Goal: Task Accomplishment & Management: Use online tool/utility

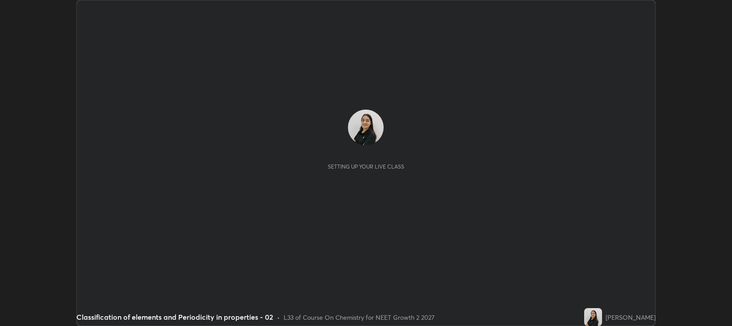
scroll to position [326, 732]
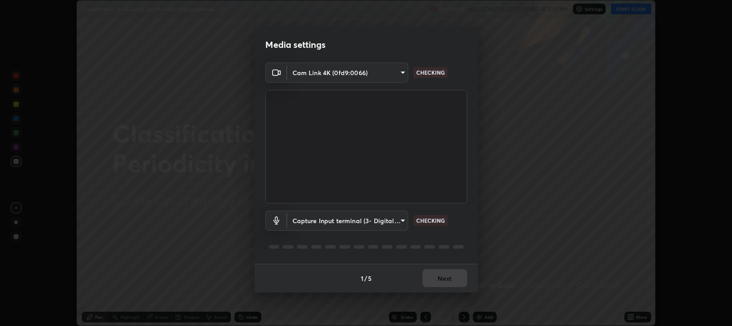
type input "97e3cd23c76f91fb91915eb68de44adfa811e639bdc8ba886a3eb3756a765973"
type input "f4d90524edd0fc6071bd256806857bbffead7ec9200eda952aaaf004f3728003"
click at [439, 275] on button "Next" at bounding box center [444, 278] width 45 height 18
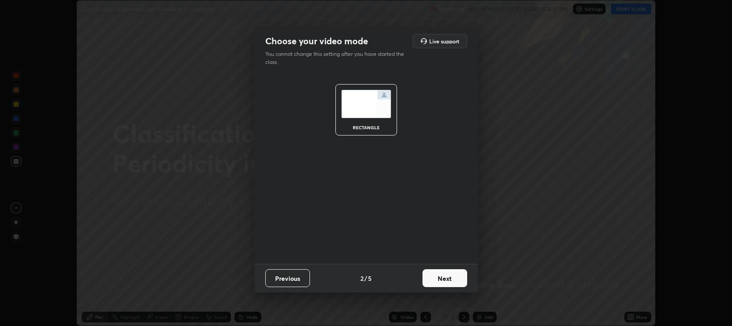
click at [444, 276] on button "Next" at bounding box center [444, 278] width 45 height 18
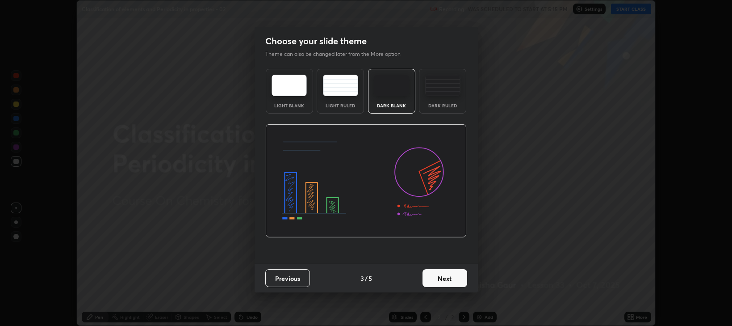
click at [444, 274] on button "Next" at bounding box center [444, 278] width 45 height 18
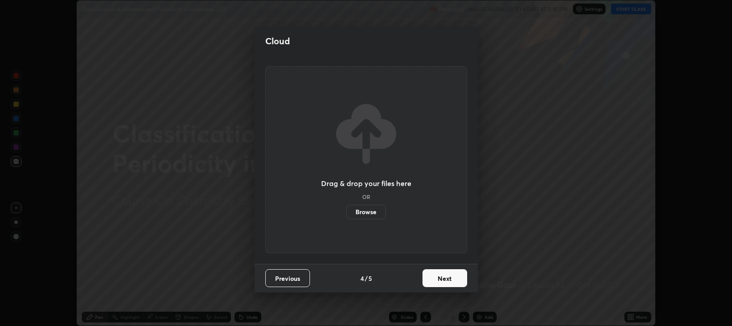
click at [446, 281] on button "Next" at bounding box center [444, 278] width 45 height 18
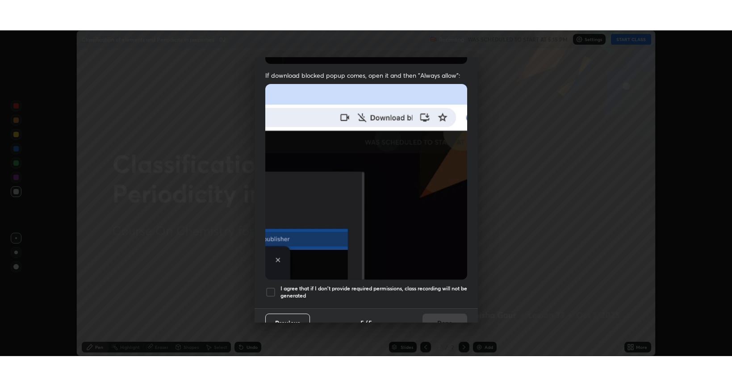
scroll to position [181, 0]
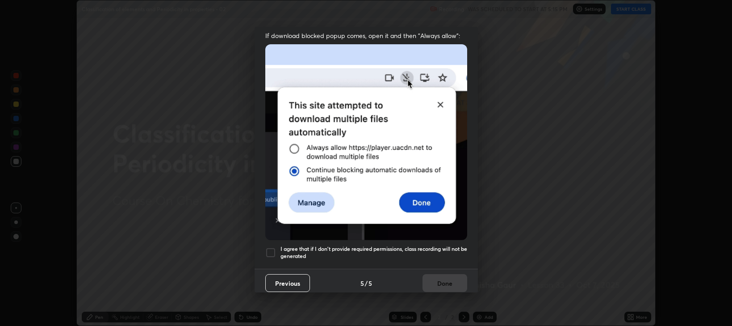
click at [275, 247] on div at bounding box center [270, 252] width 11 height 11
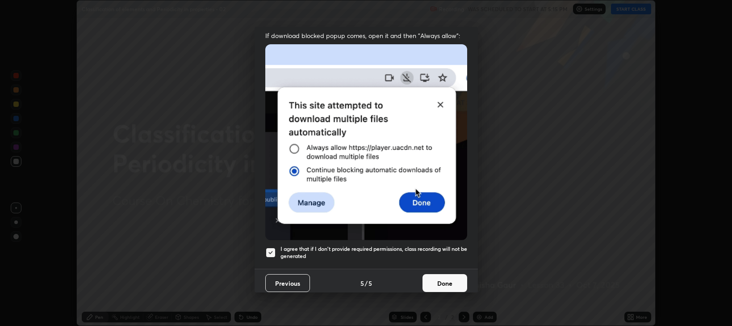
click at [439, 280] on button "Done" at bounding box center [444, 283] width 45 height 18
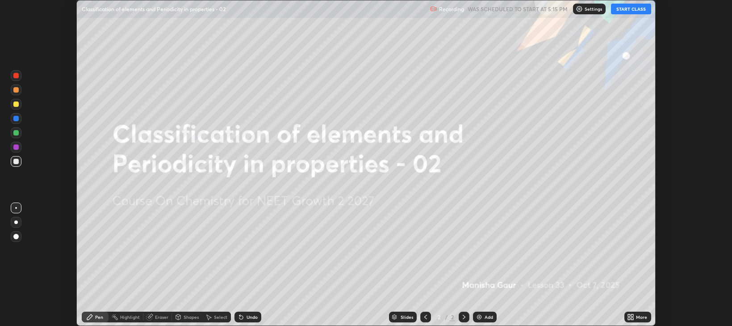
click at [619, 9] on button "START CLASS" at bounding box center [631, 9] width 40 height 11
click at [634, 318] on icon at bounding box center [630, 316] width 7 height 7
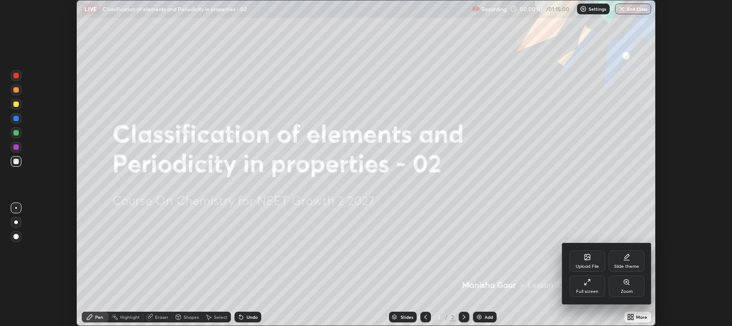
click at [592, 284] on div "Full screen" at bounding box center [587, 285] width 36 height 21
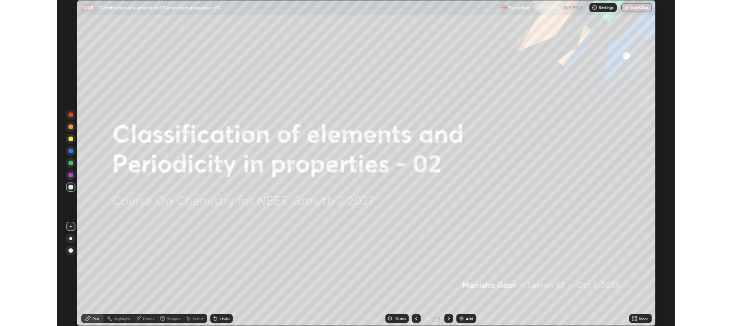
scroll to position [386, 732]
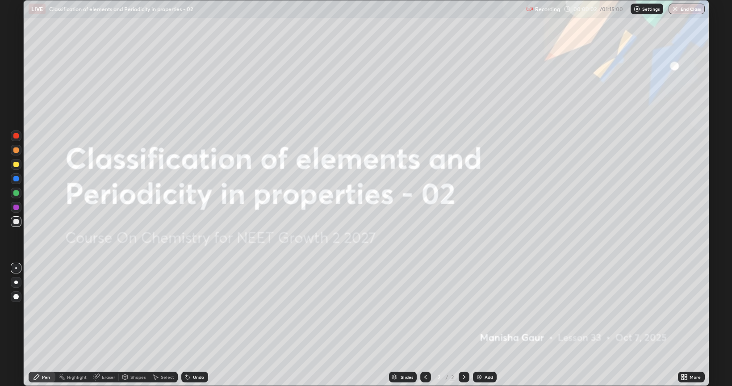
click at [685, 325] on icon at bounding box center [686, 378] width 2 height 2
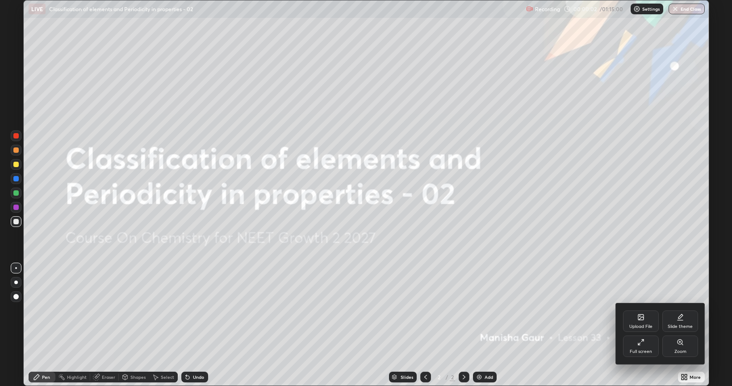
click at [680, 325] on div "Slide theme" at bounding box center [680, 326] width 25 height 4
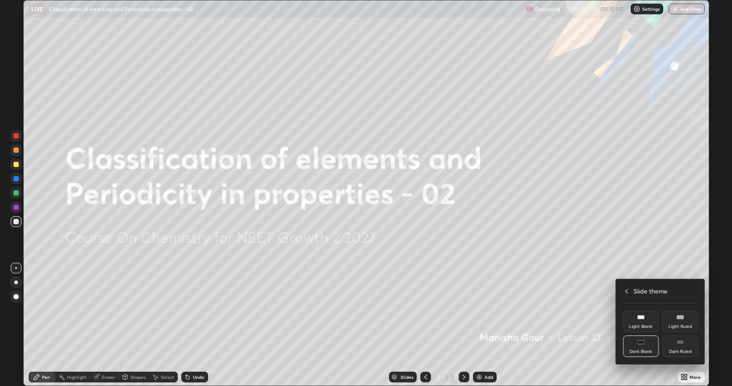
click at [681, 325] on icon at bounding box center [680, 342] width 7 height 7
click at [588, 293] on div at bounding box center [366, 193] width 732 height 386
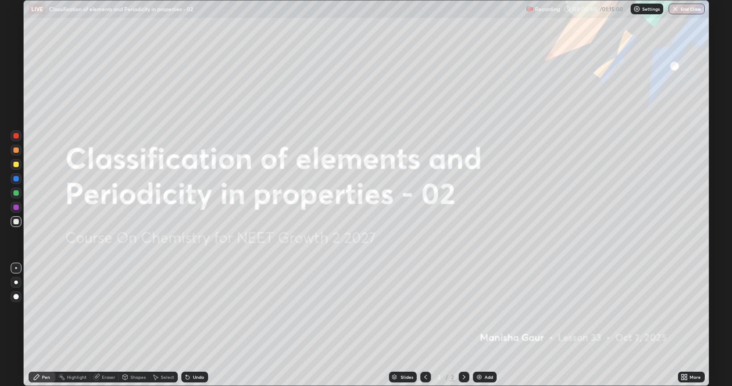
click at [485, 325] on div "Add" at bounding box center [489, 377] width 8 height 4
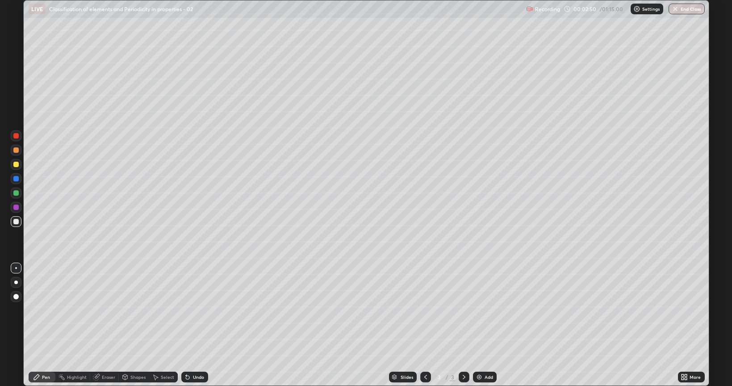
click at [15, 164] on div at bounding box center [15, 164] width 5 height 5
click at [480, 325] on img at bounding box center [479, 376] width 7 height 7
click at [16, 194] on div at bounding box center [15, 192] width 5 height 5
click at [17, 164] on div at bounding box center [15, 164] width 5 height 5
click at [16, 194] on div at bounding box center [15, 192] width 5 height 5
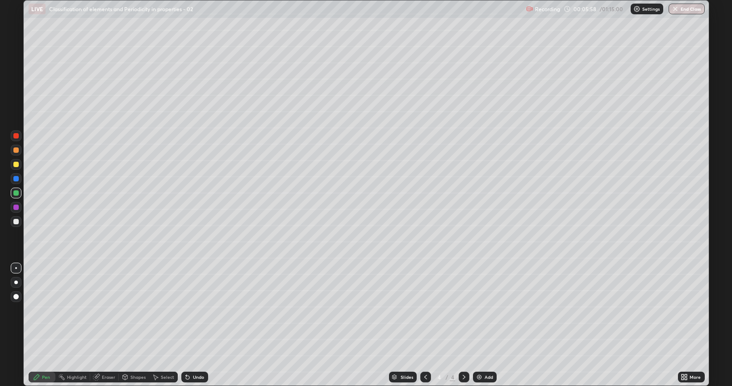
click at [424, 325] on icon at bounding box center [425, 376] width 7 height 7
click at [425, 325] on icon at bounding box center [425, 376] width 7 height 7
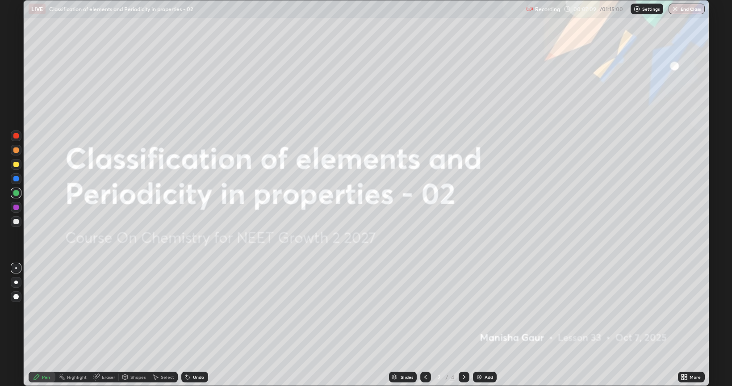
click at [463, 325] on icon at bounding box center [463, 376] width 7 height 7
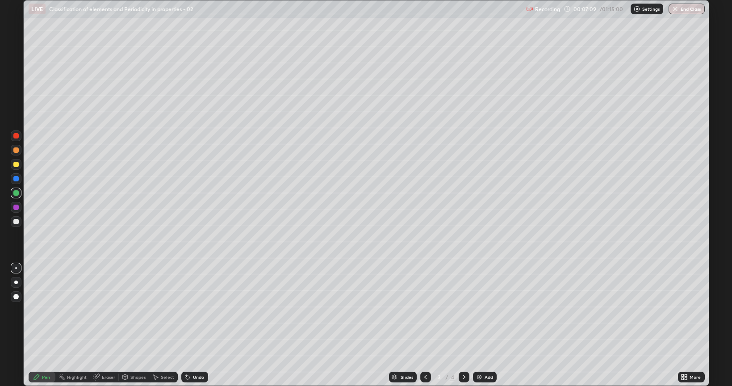
click at [464, 325] on div at bounding box center [464, 377] width 11 height 11
click at [16, 165] on div at bounding box center [15, 164] width 5 height 5
click at [105, 325] on div "Eraser" at bounding box center [108, 377] width 13 height 4
click at [36, 325] on div "Pen" at bounding box center [42, 377] width 27 height 11
click at [104, 325] on div "Eraser" at bounding box center [108, 377] width 13 height 4
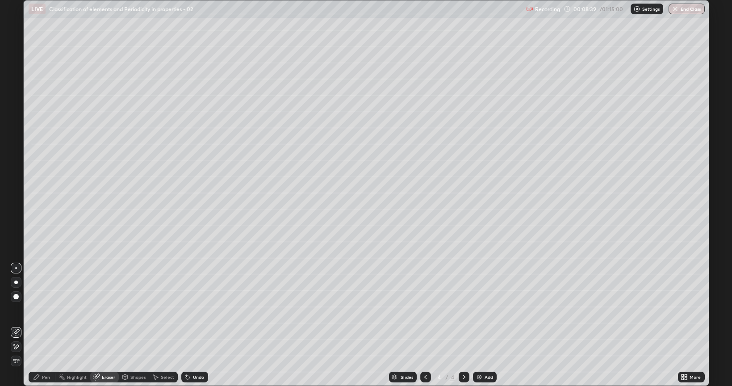
click at [41, 325] on div "Pen" at bounding box center [42, 377] width 27 height 11
click at [11, 153] on div at bounding box center [16, 150] width 11 height 11
click at [18, 163] on div at bounding box center [15, 164] width 5 height 5
click at [17, 193] on div at bounding box center [15, 192] width 5 height 5
click at [13, 161] on div at bounding box center [16, 164] width 11 height 11
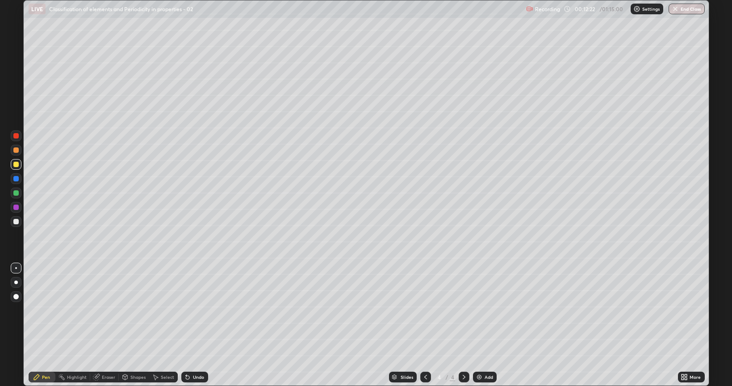
click at [16, 195] on div at bounding box center [15, 192] width 5 height 5
click at [16, 180] on div at bounding box center [15, 178] width 5 height 5
click at [484, 325] on div "Add" at bounding box center [485, 377] width 24 height 11
click at [15, 226] on div at bounding box center [16, 221] width 11 height 11
click at [476, 325] on img at bounding box center [479, 376] width 7 height 7
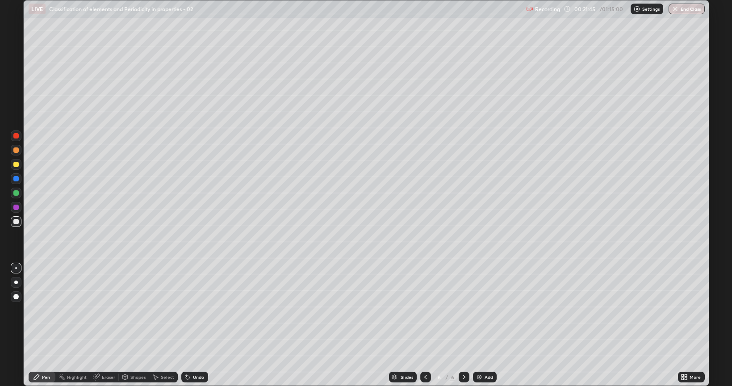
click at [16, 165] on div at bounding box center [15, 164] width 5 height 5
click at [196, 325] on div "Undo" at bounding box center [198, 377] width 11 height 4
click at [197, 325] on div "Undo" at bounding box center [198, 377] width 11 height 4
click at [198, 325] on div "Undo" at bounding box center [198, 377] width 11 height 4
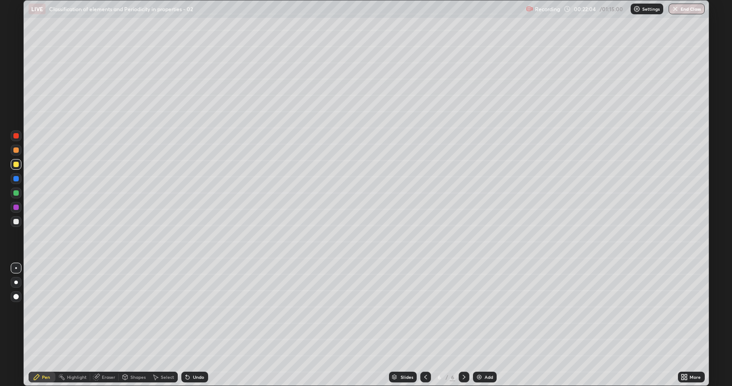
click at [196, 325] on div "Undo" at bounding box center [198, 377] width 11 height 4
click at [193, 325] on div "Undo" at bounding box center [198, 377] width 11 height 4
click at [17, 150] on div at bounding box center [15, 149] width 5 height 5
click at [420, 325] on div at bounding box center [425, 377] width 11 height 11
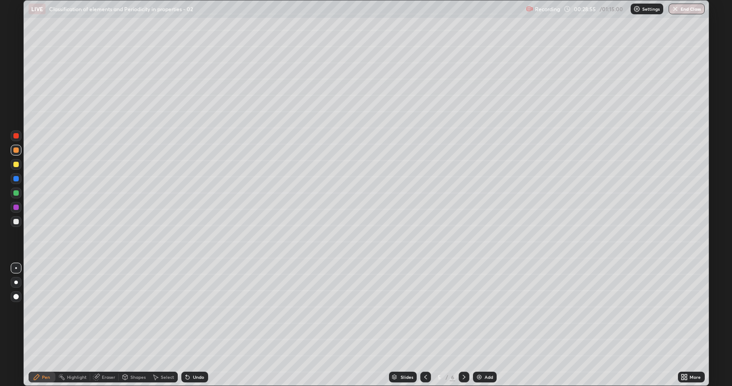
click at [460, 325] on icon at bounding box center [463, 376] width 7 height 7
click at [424, 325] on icon at bounding box center [425, 376] width 7 height 7
click at [463, 325] on icon at bounding box center [463, 376] width 7 height 7
click at [464, 325] on icon at bounding box center [463, 376] width 7 height 7
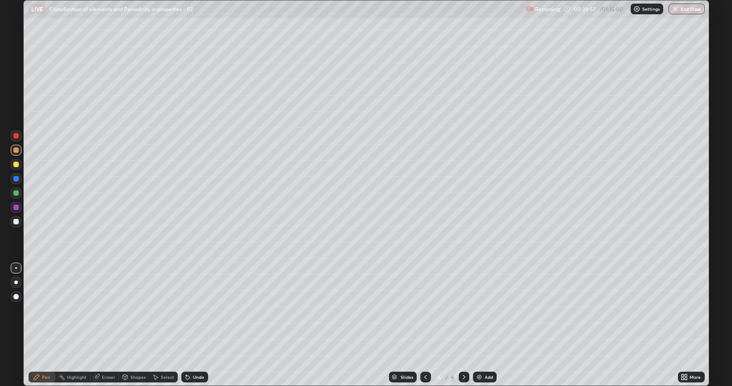
click at [483, 325] on div "Add" at bounding box center [485, 377] width 24 height 11
click at [476, 325] on img at bounding box center [479, 376] width 7 height 7
click at [425, 325] on icon at bounding box center [425, 376] width 7 height 7
click at [198, 325] on div "Undo" at bounding box center [198, 377] width 11 height 4
click at [196, 325] on div "Undo" at bounding box center [198, 377] width 11 height 4
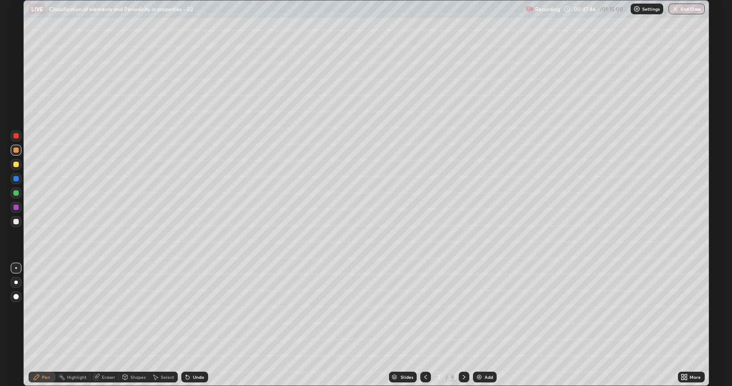
click at [463, 325] on icon at bounding box center [463, 376] width 7 height 7
click at [188, 325] on icon at bounding box center [187, 376] width 7 height 7
click at [196, 325] on div "Undo" at bounding box center [193, 377] width 30 height 18
click at [198, 325] on div "Undo" at bounding box center [198, 377] width 11 height 4
click at [199, 325] on div "Undo" at bounding box center [194, 377] width 27 height 11
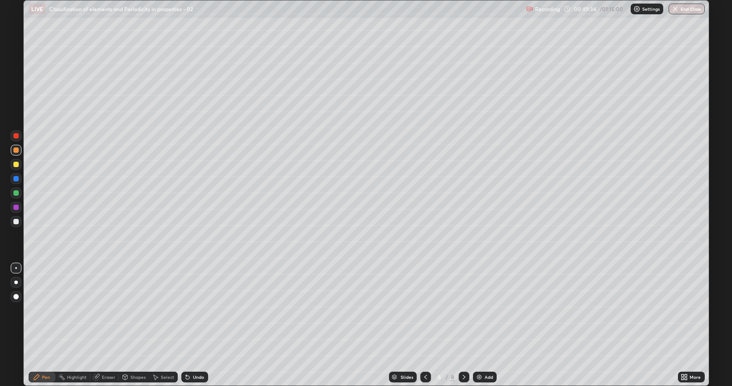
click at [199, 325] on div "Undo" at bounding box center [194, 377] width 27 height 11
click at [201, 325] on div "Undo" at bounding box center [193, 377] width 30 height 18
click at [193, 325] on div "Undo" at bounding box center [198, 377] width 11 height 4
click at [199, 325] on div "Undo" at bounding box center [198, 377] width 11 height 4
click at [193, 325] on div "Undo" at bounding box center [198, 377] width 11 height 4
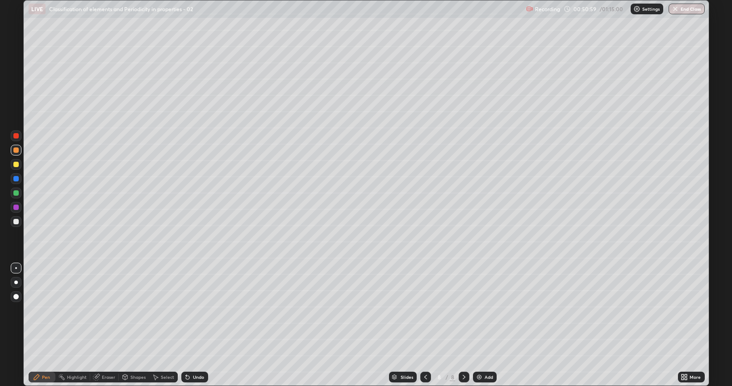
click at [98, 325] on icon at bounding box center [96, 376] width 7 height 7
click at [44, 325] on div "Pen" at bounding box center [46, 377] width 8 height 4
click at [15, 165] on div at bounding box center [15, 164] width 5 height 5
click at [196, 325] on div "Undo" at bounding box center [198, 377] width 11 height 4
click at [193, 325] on div "Undo" at bounding box center [198, 377] width 11 height 4
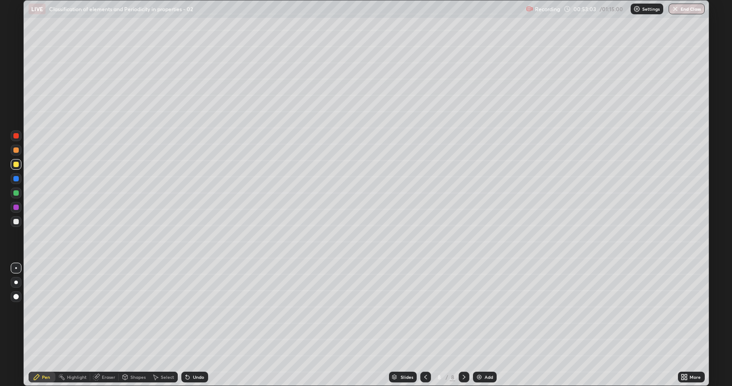
click at [194, 325] on div "Undo" at bounding box center [198, 377] width 11 height 4
click at [103, 325] on div "Eraser" at bounding box center [104, 377] width 29 height 11
click at [42, 325] on div "Pen" at bounding box center [42, 377] width 27 height 11
click at [16, 180] on div at bounding box center [15, 178] width 5 height 5
click at [16, 155] on div at bounding box center [16, 150] width 11 height 11
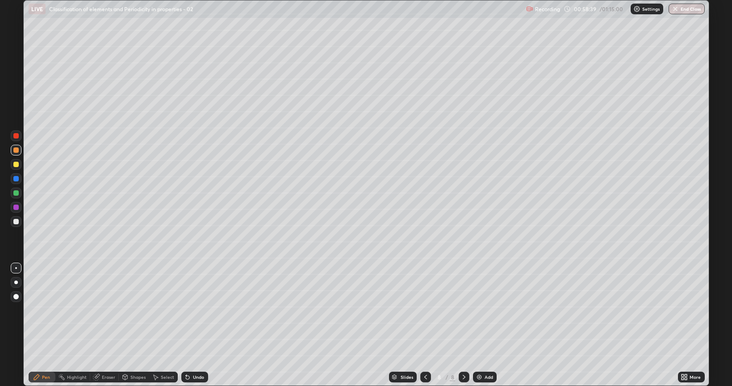
click at [16, 164] on div at bounding box center [15, 164] width 5 height 5
click at [100, 325] on div "Eraser" at bounding box center [104, 377] width 29 height 11
click at [41, 325] on div "Pen" at bounding box center [42, 377] width 27 height 18
click at [19, 151] on div at bounding box center [16, 150] width 11 height 11
click at [19, 164] on div at bounding box center [16, 164] width 11 height 11
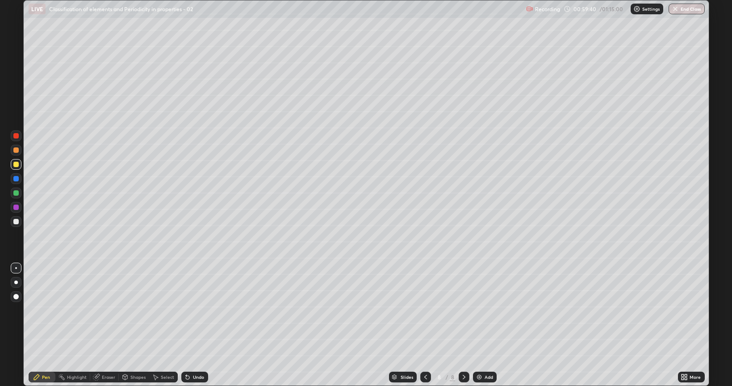
click at [193, 325] on div "Undo" at bounding box center [198, 377] width 11 height 4
click at [195, 325] on div "Undo" at bounding box center [198, 377] width 11 height 4
click at [196, 325] on div "Undo" at bounding box center [198, 377] width 11 height 4
click at [189, 325] on icon at bounding box center [187, 376] width 7 height 7
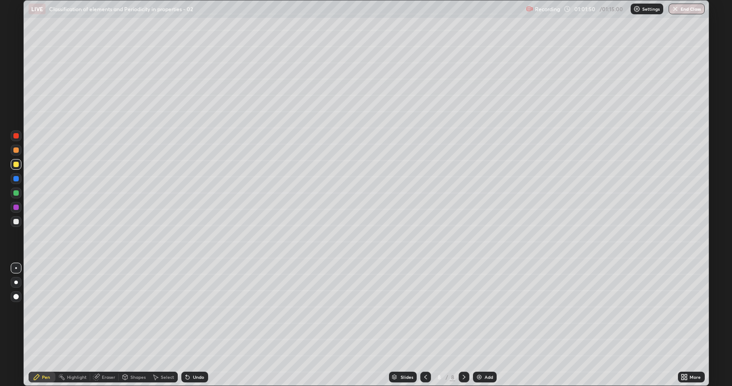
click at [186, 325] on icon at bounding box center [186, 375] width 1 height 1
click at [190, 325] on div "Undo" at bounding box center [194, 377] width 27 height 11
click at [191, 325] on div "Undo" at bounding box center [194, 377] width 27 height 11
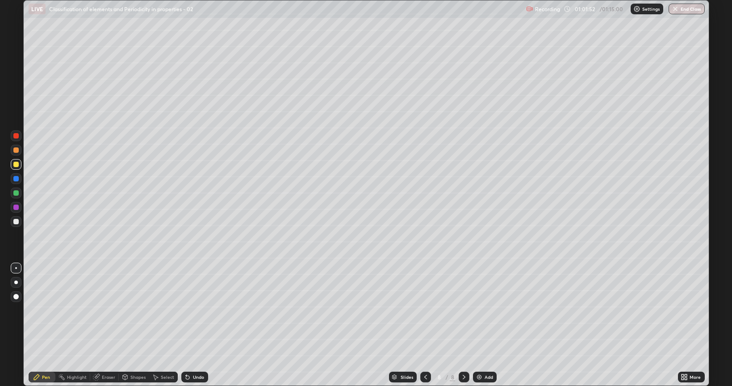
click at [192, 325] on div "Undo" at bounding box center [194, 377] width 27 height 11
click at [191, 325] on div "Undo" at bounding box center [194, 377] width 27 height 11
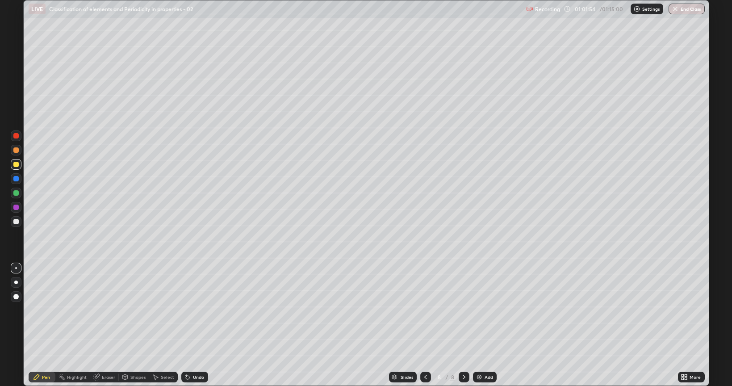
click at [193, 325] on div "Undo" at bounding box center [198, 377] width 11 height 4
click at [191, 325] on div "Undo" at bounding box center [194, 377] width 27 height 11
click at [192, 325] on div "Undo" at bounding box center [194, 377] width 27 height 11
click at [193, 325] on div "Undo" at bounding box center [198, 377] width 11 height 4
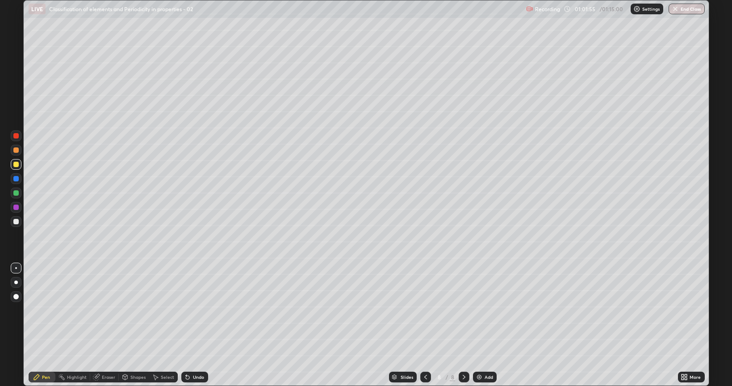
click at [195, 325] on div "Undo" at bounding box center [198, 377] width 11 height 4
click at [194, 325] on div "Undo" at bounding box center [198, 377] width 11 height 4
click at [195, 325] on div "Undo" at bounding box center [198, 377] width 11 height 4
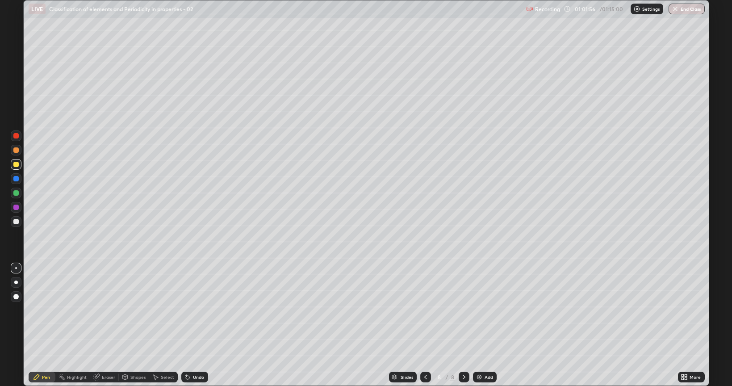
click at [195, 325] on div "Undo" at bounding box center [198, 377] width 11 height 4
click at [196, 325] on div "Undo" at bounding box center [198, 377] width 11 height 4
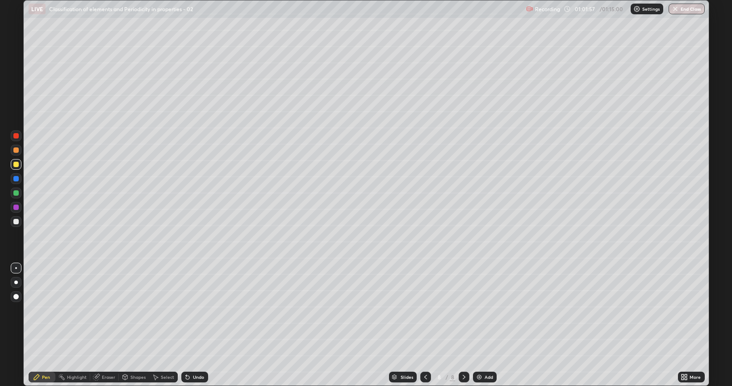
click at [196, 325] on div "Undo" at bounding box center [198, 377] width 11 height 4
click at [197, 325] on div "Undo" at bounding box center [198, 377] width 11 height 4
click at [17, 183] on div at bounding box center [16, 178] width 11 height 11
click at [192, 325] on div "Undo" at bounding box center [194, 377] width 27 height 11
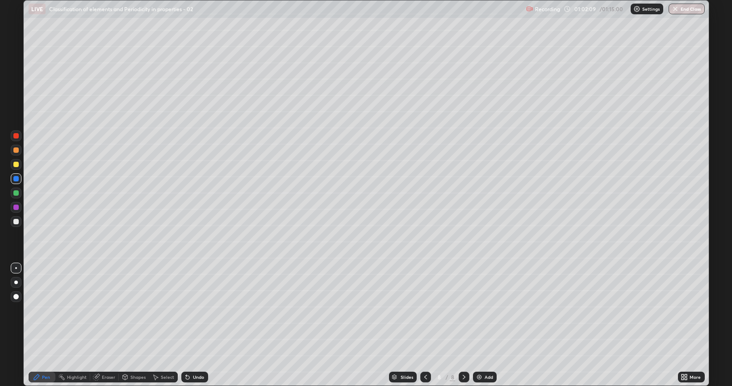
click at [133, 325] on div "Shapes" at bounding box center [137, 377] width 15 height 4
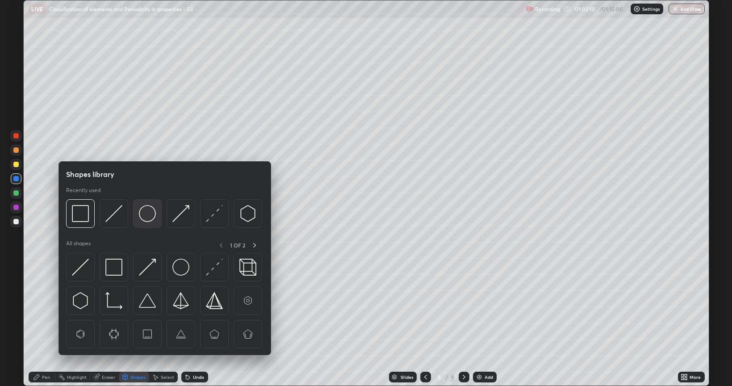
click at [153, 217] on img at bounding box center [147, 213] width 17 height 17
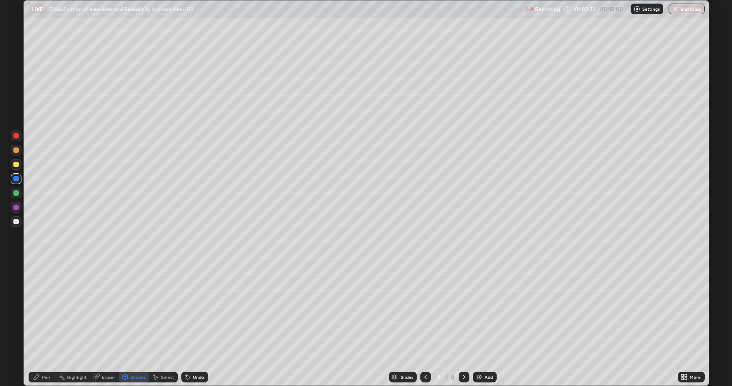
click at [145, 325] on div "Shapes" at bounding box center [134, 377] width 30 height 11
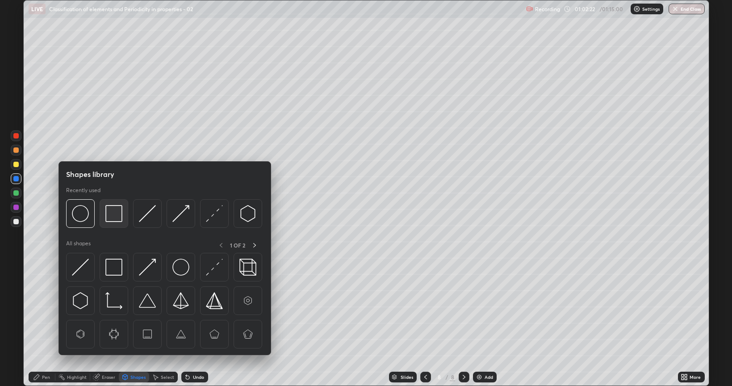
click at [125, 222] on div at bounding box center [114, 213] width 29 height 29
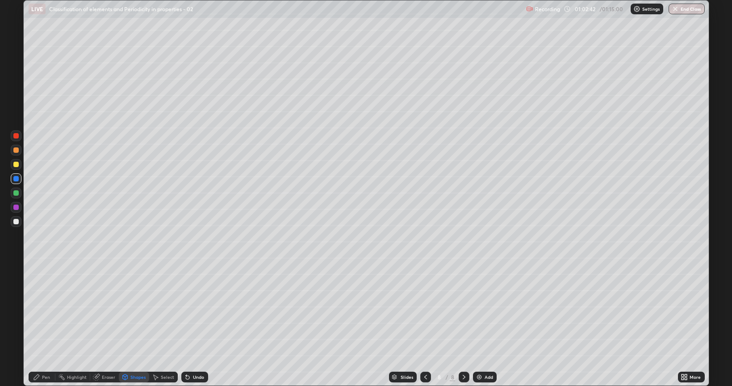
click at [190, 325] on icon at bounding box center [187, 376] width 7 height 7
click at [100, 325] on div "Eraser" at bounding box center [104, 377] width 29 height 11
click at [46, 325] on div "Pen" at bounding box center [46, 377] width 8 height 4
click at [17, 136] on div at bounding box center [15, 135] width 5 height 5
click at [99, 325] on icon at bounding box center [96, 376] width 7 height 7
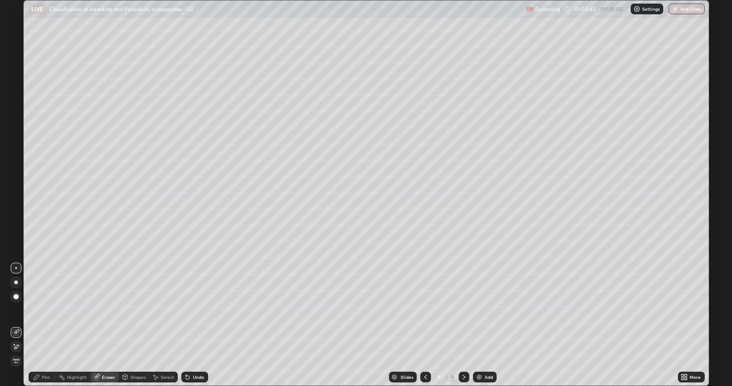
click at [39, 325] on icon at bounding box center [36, 376] width 7 height 7
click at [190, 325] on div "Undo" at bounding box center [194, 377] width 27 height 11
click at [193, 325] on div "Undo" at bounding box center [198, 377] width 11 height 4
click at [192, 325] on div "Undo" at bounding box center [193, 377] width 30 height 18
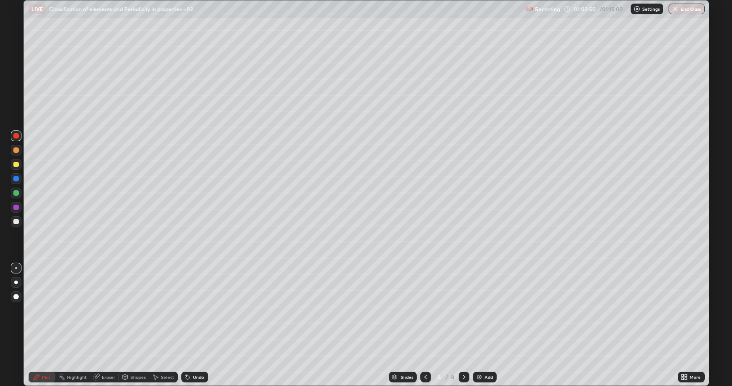
click at [195, 325] on div "Undo" at bounding box center [194, 377] width 27 height 11
click at [196, 325] on div "Undo" at bounding box center [198, 377] width 11 height 4
click at [193, 325] on div "Undo" at bounding box center [198, 377] width 11 height 4
click at [191, 325] on div "Undo" at bounding box center [194, 377] width 27 height 11
click at [105, 325] on div "Eraser" at bounding box center [108, 377] width 13 height 4
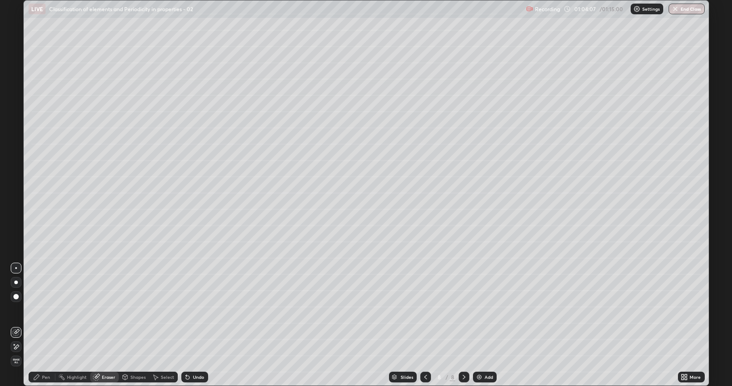
click at [45, 325] on div "Pen" at bounding box center [42, 377] width 27 height 11
click at [201, 325] on div "Undo" at bounding box center [194, 377] width 27 height 11
click at [201, 325] on div "Undo" at bounding box center [198, 377] width 11 height 4
click at [109, 325] on div "Eraser" at bounding box center [108, 377] width 13 height 4
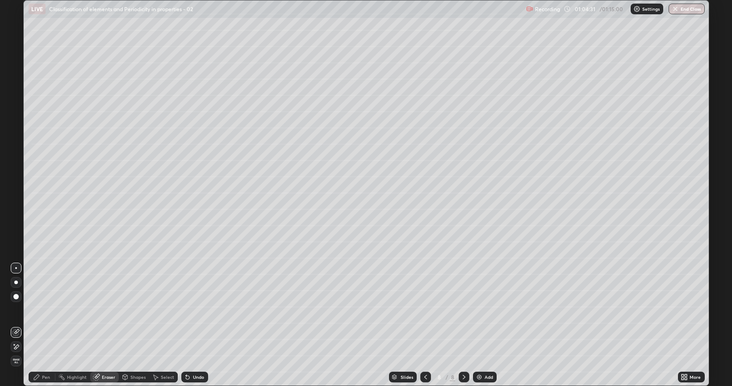
click at [48, 325] on div "Pen" at bounding box center [46, 377] width 8 height 4
click at [200, 325] on div "Undo" at bounding box center [198, 377] width 11 height 4
click at [99, 325] on icon at bounding box center [97, 376] width 5 height 4
click at [41, 325] on div "Pen" at bounding box center [42, 377] width 27 height 11
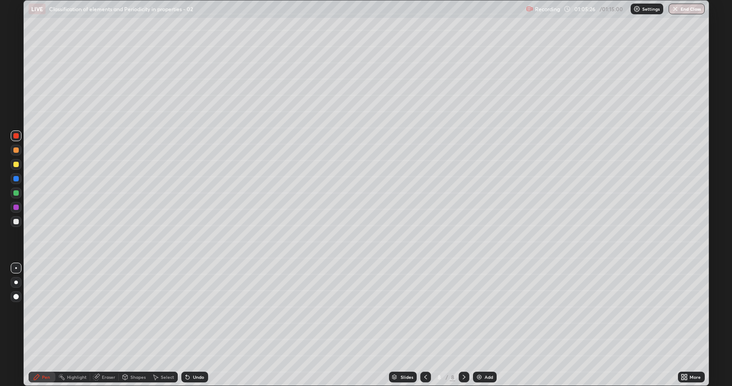
click at [132, 325] on div "Shapes" at bounding box center [134, 377] width 30 height 11
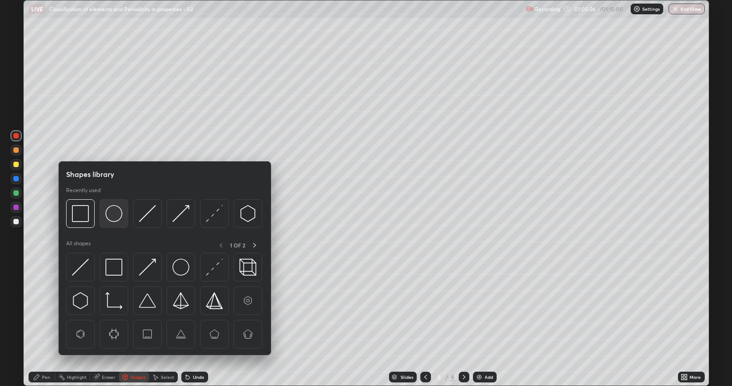
click at [117, 216] on img at bounding box center [113, 213] width 17 height 17
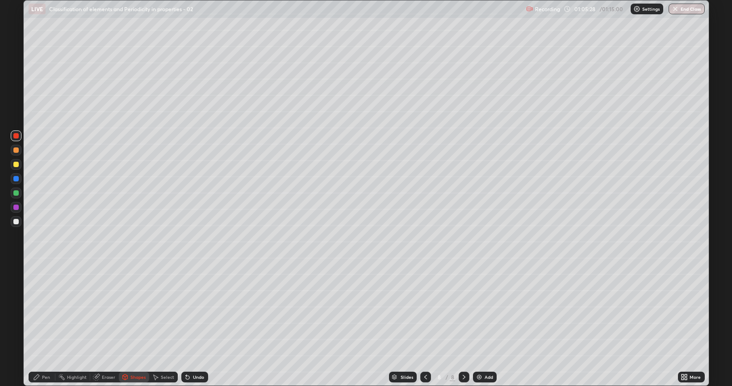
click at [17, 208] on div at bounding box center [15, 207] width 5 height 5
click at [102, 325] on div "Eraser" at bounding box center [108, 377] width 13 height 4
click at [426, 325] on icon at bounding box center [425, 376] width 7 height 7
click at [41, 325] on div "Pen" at bounding box center [42, 377] width 27 height 11
click at [13, 221] on div at bounding box center [16, 221] width 11 height 11
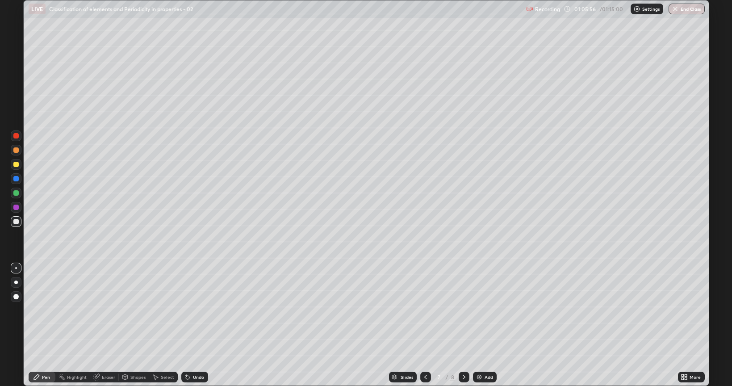
click at [424, 325] on icon at bounding box center [425, 376] width 7 height 7
click at [463, 325] on icon at bounding box center [463, 376] width 7 height 7
click at [464, 325] on icon at bounding box center [463, 376] width 7 height 7
click at [425, 325] on icon at bounding box center [425, 376] width 7 height 7
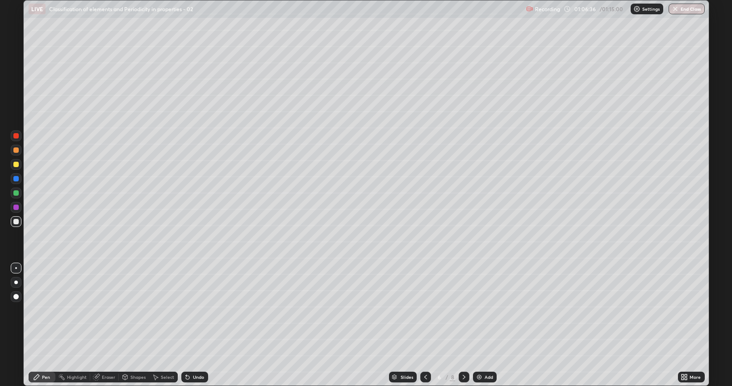
click at [462, 325] on icon at bounding box center [463, 376] width 7 height 7
click at [463, 325] on icon at bounding box center [463, 376] width 7 height 7
click at [105, 325] on div "Eraser" at bounding box center [108, 377] width 13 height 4
click at [47, 325] on div "Pen" at bounding box center [46, 377] width 8 height 4
click at [17, 136] on div at bounding box center [15, 135] width 5 height 5
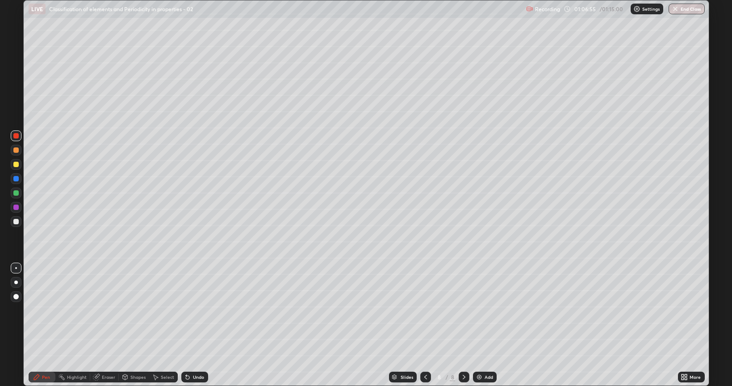
click at [196, 325] on div "Undo" at bounding box center [194, 377] width 27 height 11
click at [423, 325] on div at bounding box center [425, 377] width 11 height 11
click at [463, 325] on icon at bounding box center [463, 376] width 7 height 7
click at [109, 325] on div "Eraser" at bounding box center [108, 377] width 13 height 4
click at [44, 325] on div "Pen" at bounding box center [46, 377] width 8 height 4
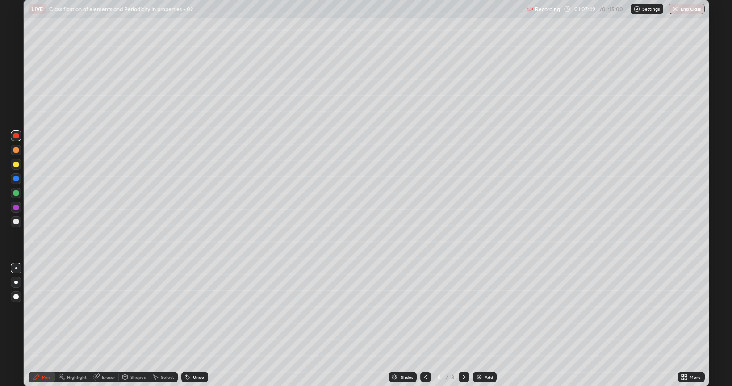
click at [18, 207] on div at bounding box center [15, 207] width 5 height 5
click at [204, 325] on div "Undo" at bounding box center [194, 377] width 27 height 11
click at [423, 325] on icon at bounding box center [425, 376] width 7 height 7
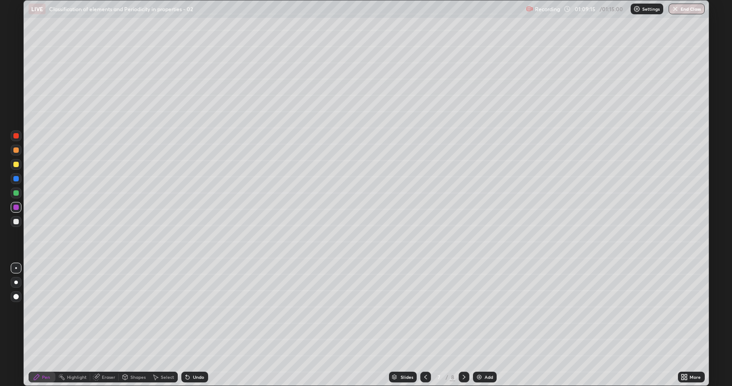
click at [464, 325] on icon at bounding box center [463, 376] width 7 height 7
click at [425, 325] on icon at bounding box center [425, 376] width 7 height 7
click at [693, 10] on button "End Class" at bounding box center [686, 9] width 35 height 11
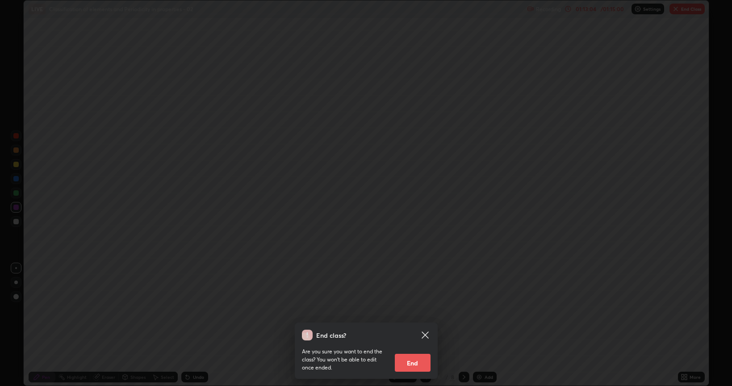
click at [422, 325] on button "End" at bounding box center [413, 363] width 36 height 18
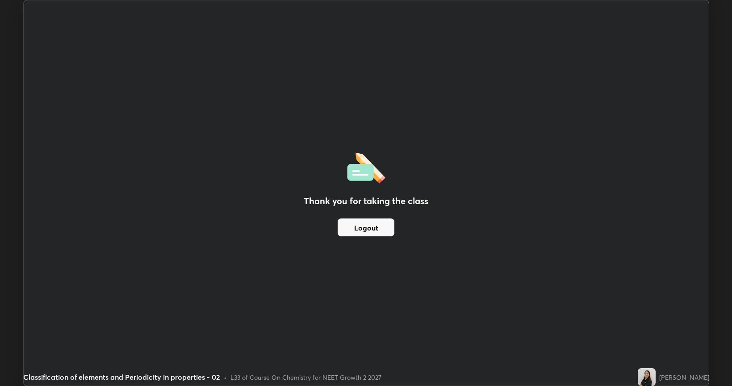
click at [363, 228] on button "Logout" at bounding box center [366, 227] width 57 height 18
click at [357, 228] on button "Logout" at bounding box center [366, 227] width 57 height 18
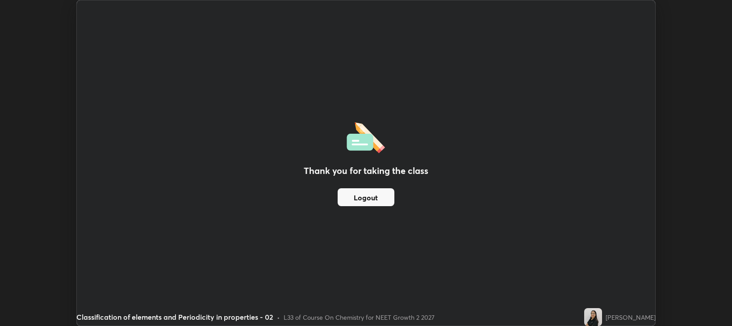
scroll to position [44333, 43926]
